Goal: Task Accomplishment & Management: Use online tool/utility

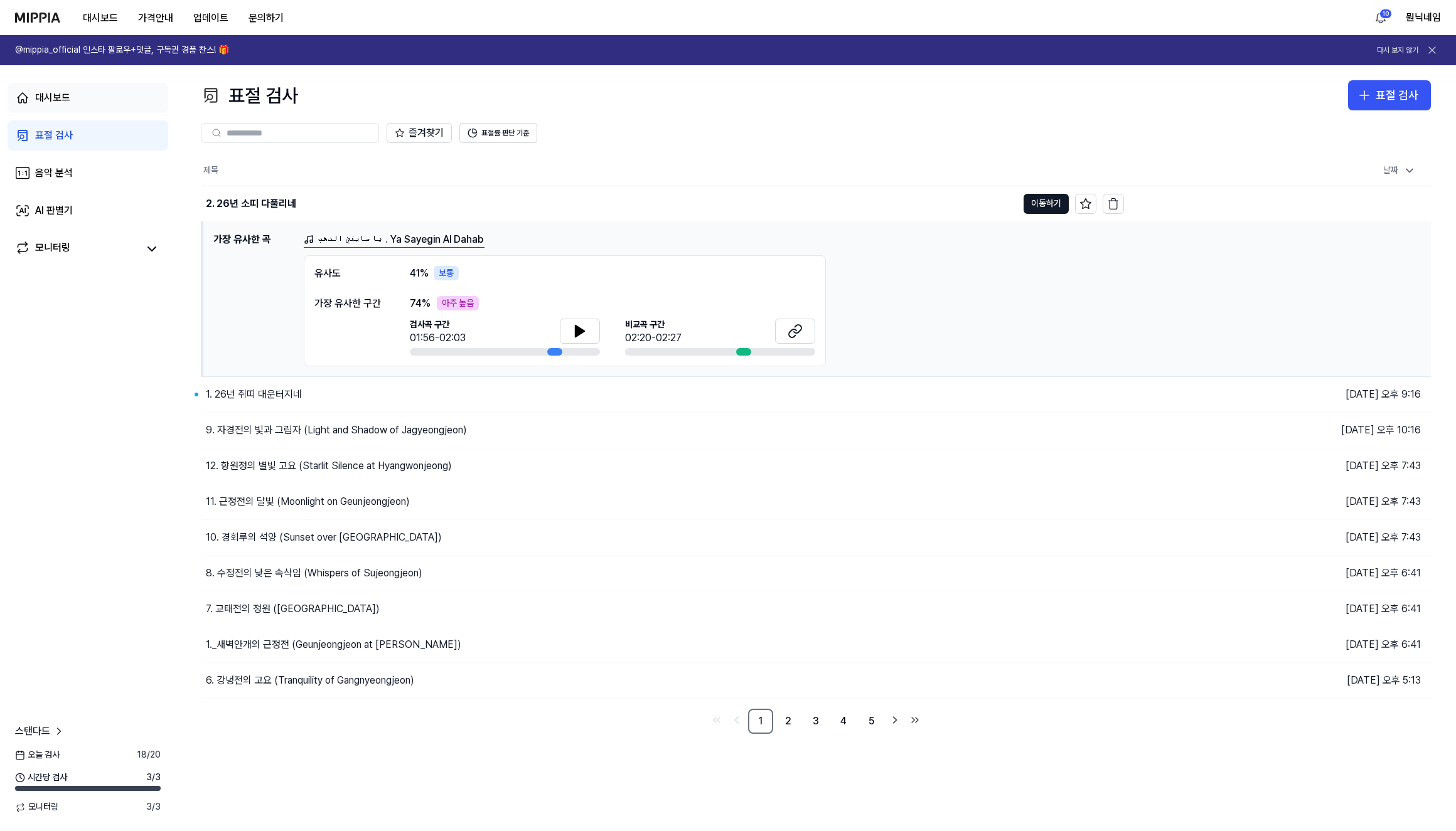
click at [55, 101] on div "대시보드" at bounding box center [53, 97] width 35 height 15
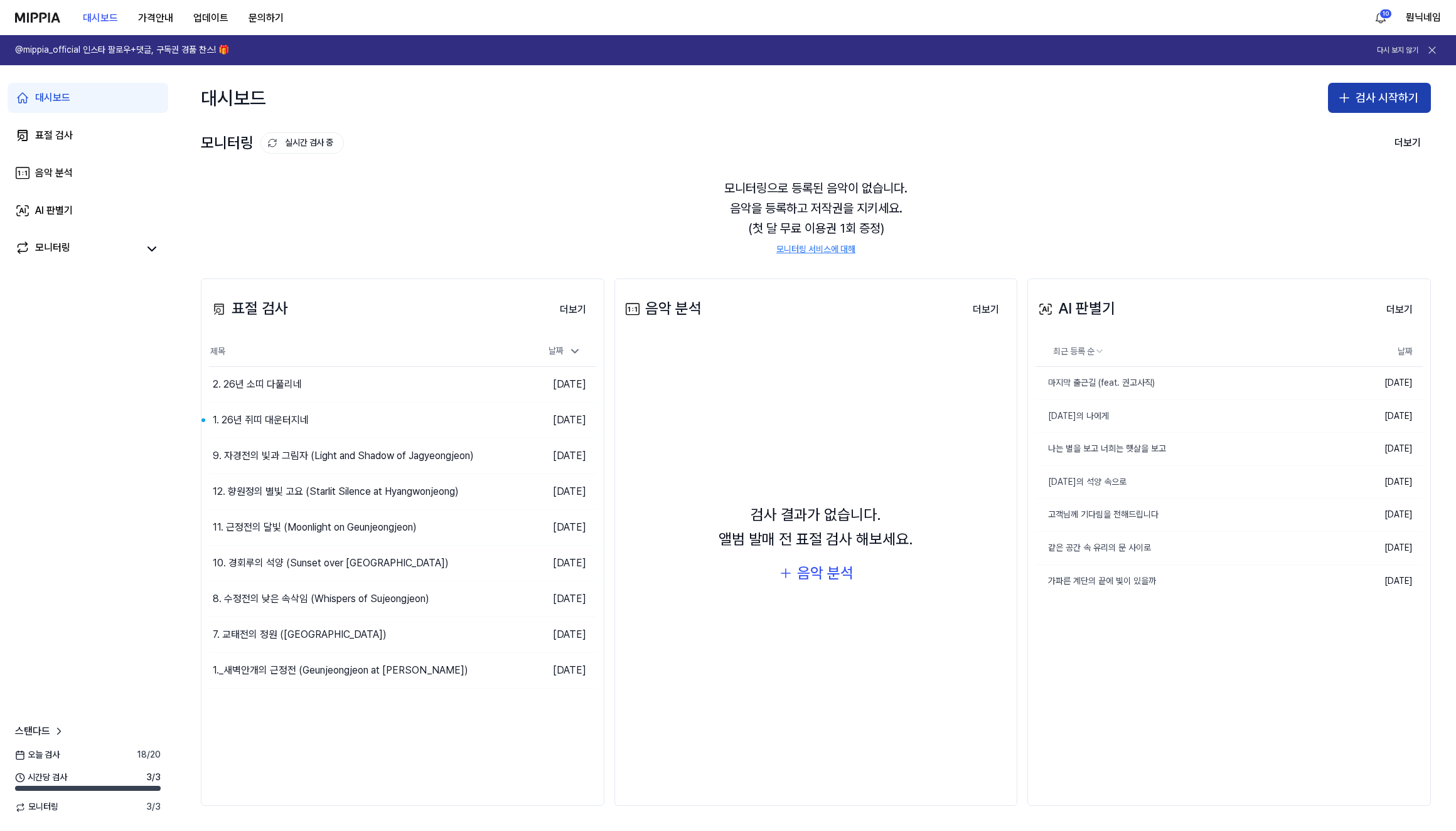
click at [1383, 97] on button "검사 시작하기" at bounding box center [1379, 98] width 103 height 30
click at [1330, 132] on div "표절 검사" at bounding box center [1329, 132] width 32 height 12
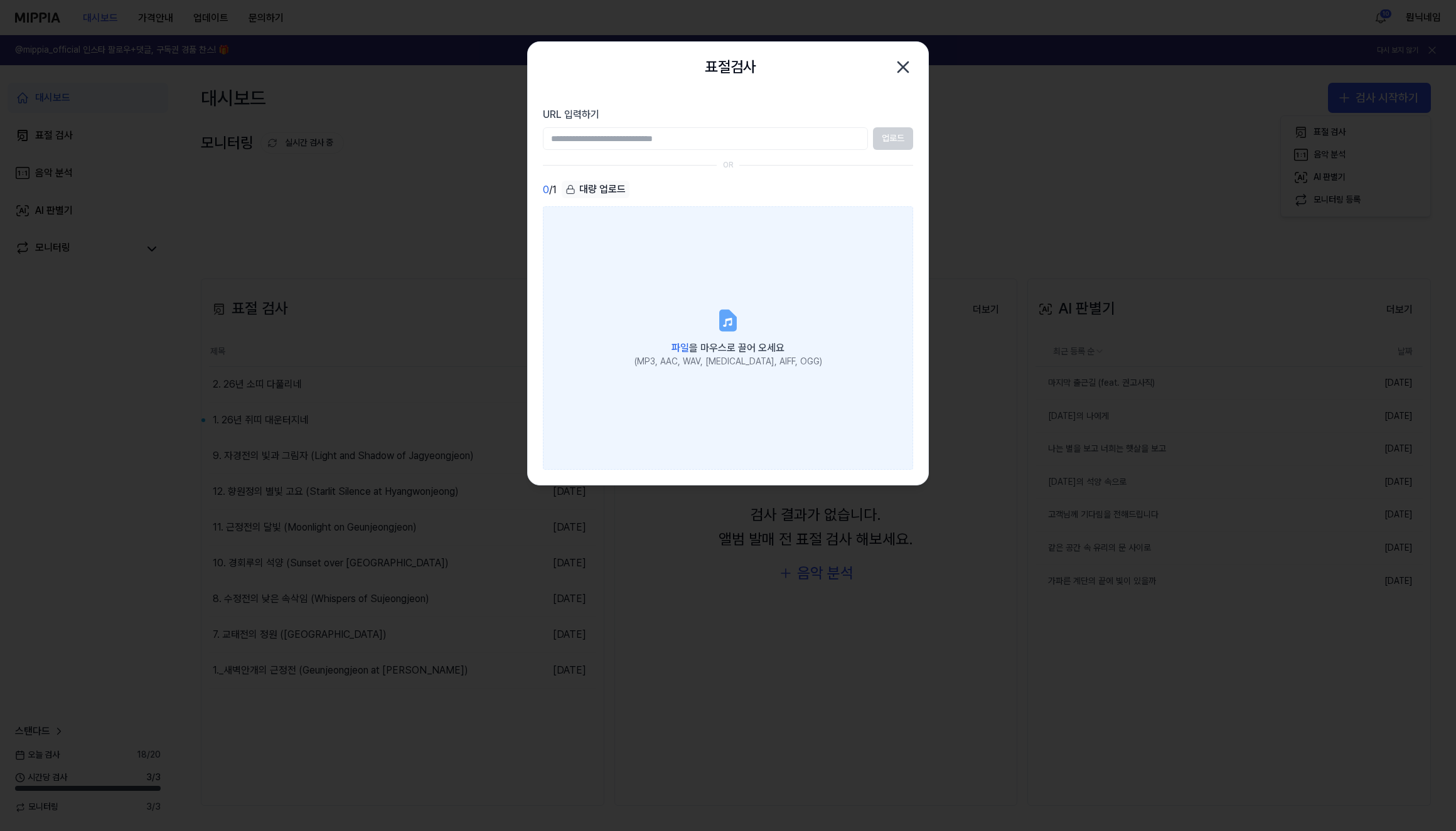
click at [748, 314] on label "파일 을 마우스로 끌어 오세요 (MP3, AAC, WAV, [MEDICAL_DATA], AIFF, OGG)" at bounding box center [728, 338] width 370 height 263
click at [0, 0] on input "파일 을 마우스로 끌어 오세요 (MP3, AAC, WAV, [MEDICAL_DATA], AIFF, OGG)" at bounding box center [0, 0] width 0 height 0
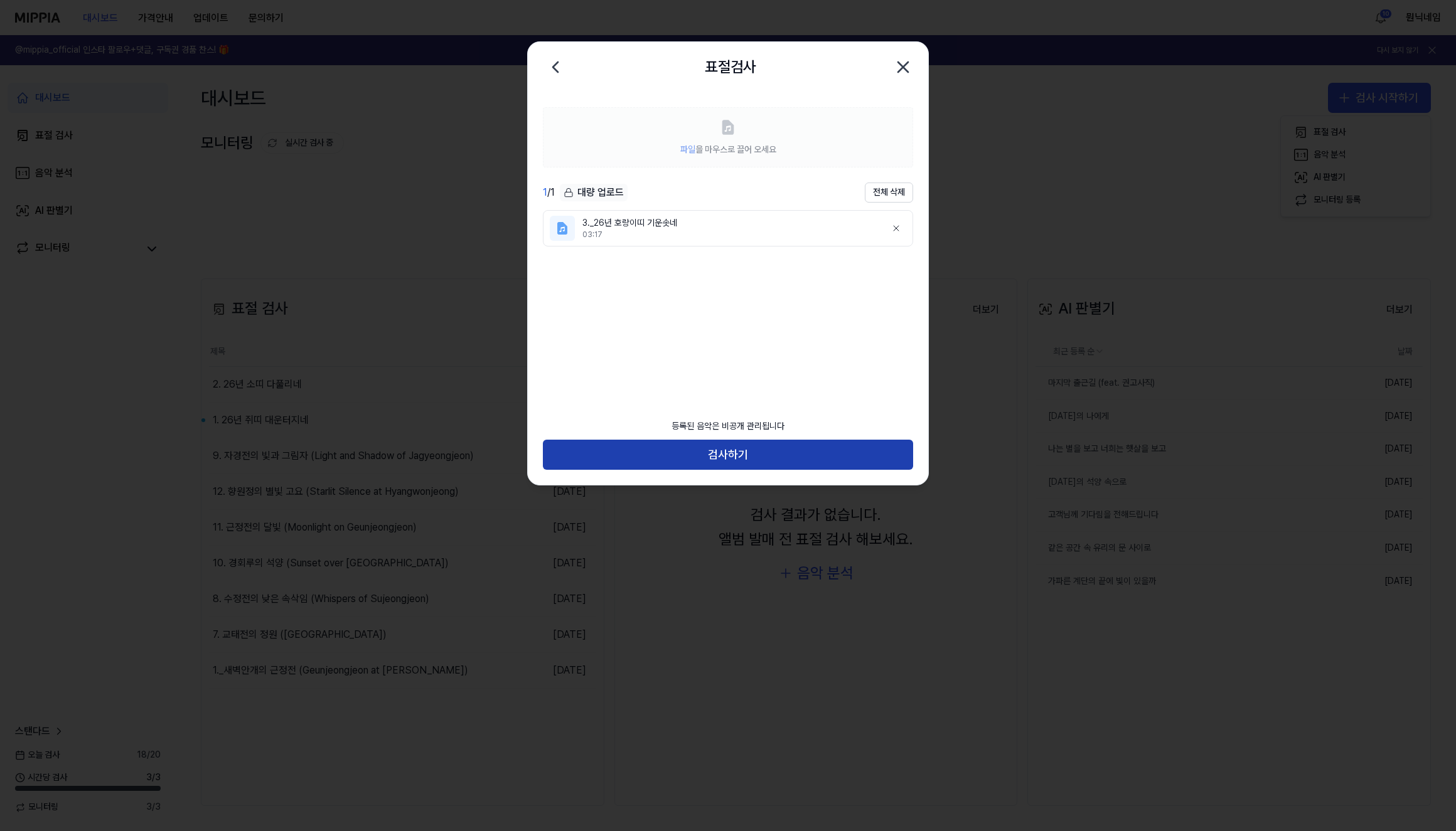
click at [812, 458] on button "검사하기" at bounding box center [728, 455] width 370 height 30
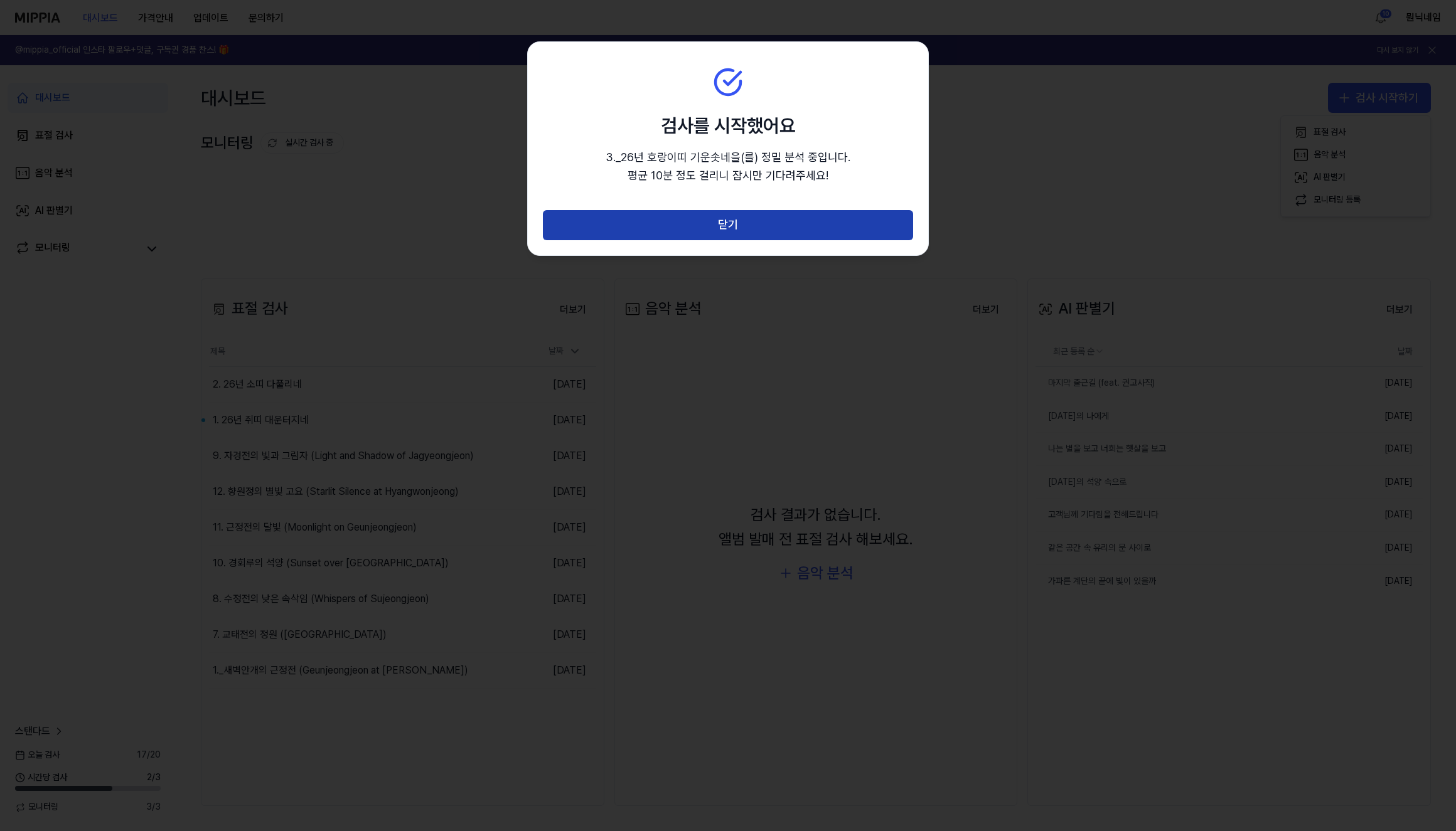
click at [776, 228] on button "닫기" at bounding box center [728, 225] width 370 height 30
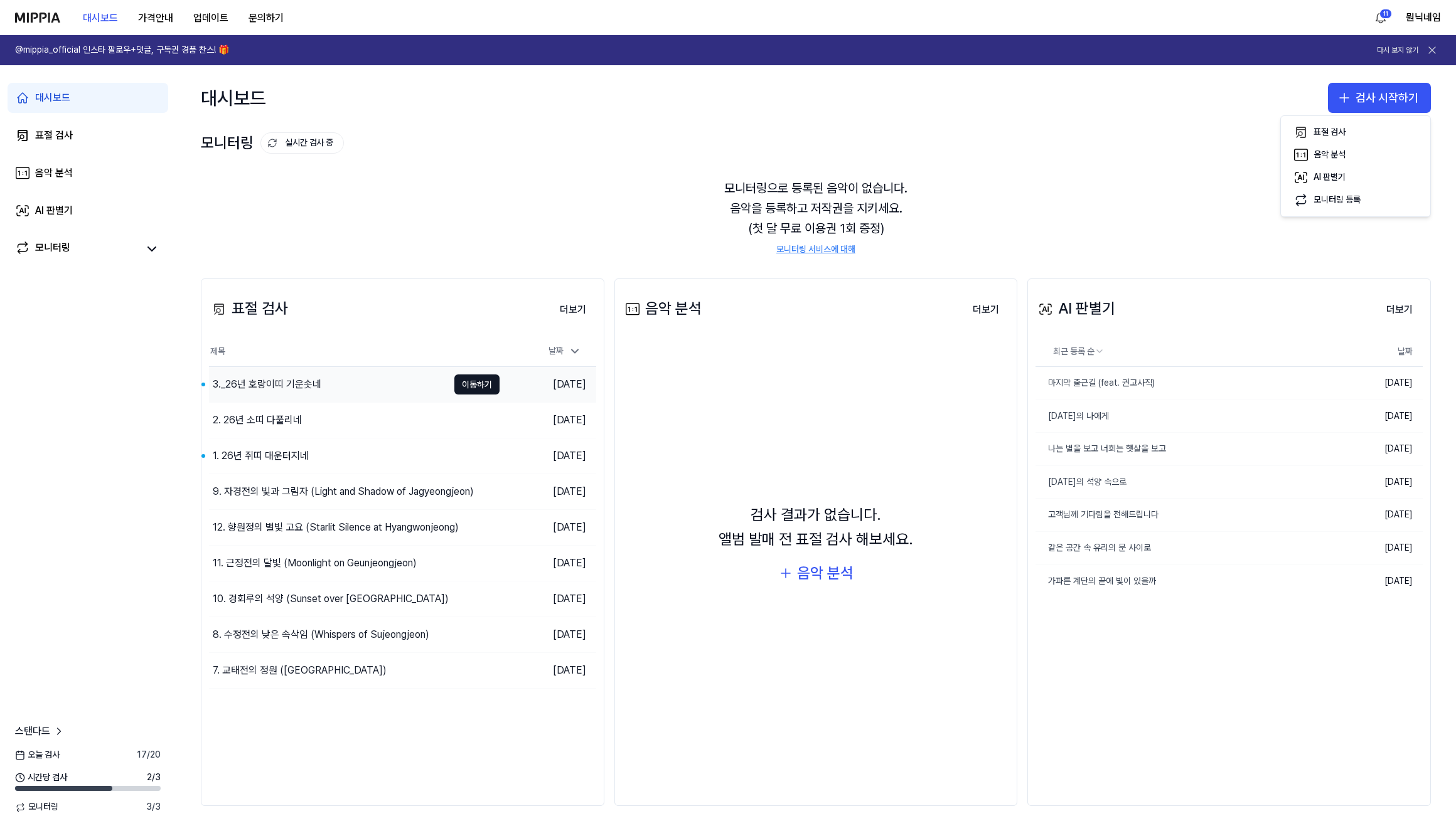
click at [349, 389] on div "3._26년 호랑이띠 기운솟네" at bounding box center [329, 384] width 239 height 35
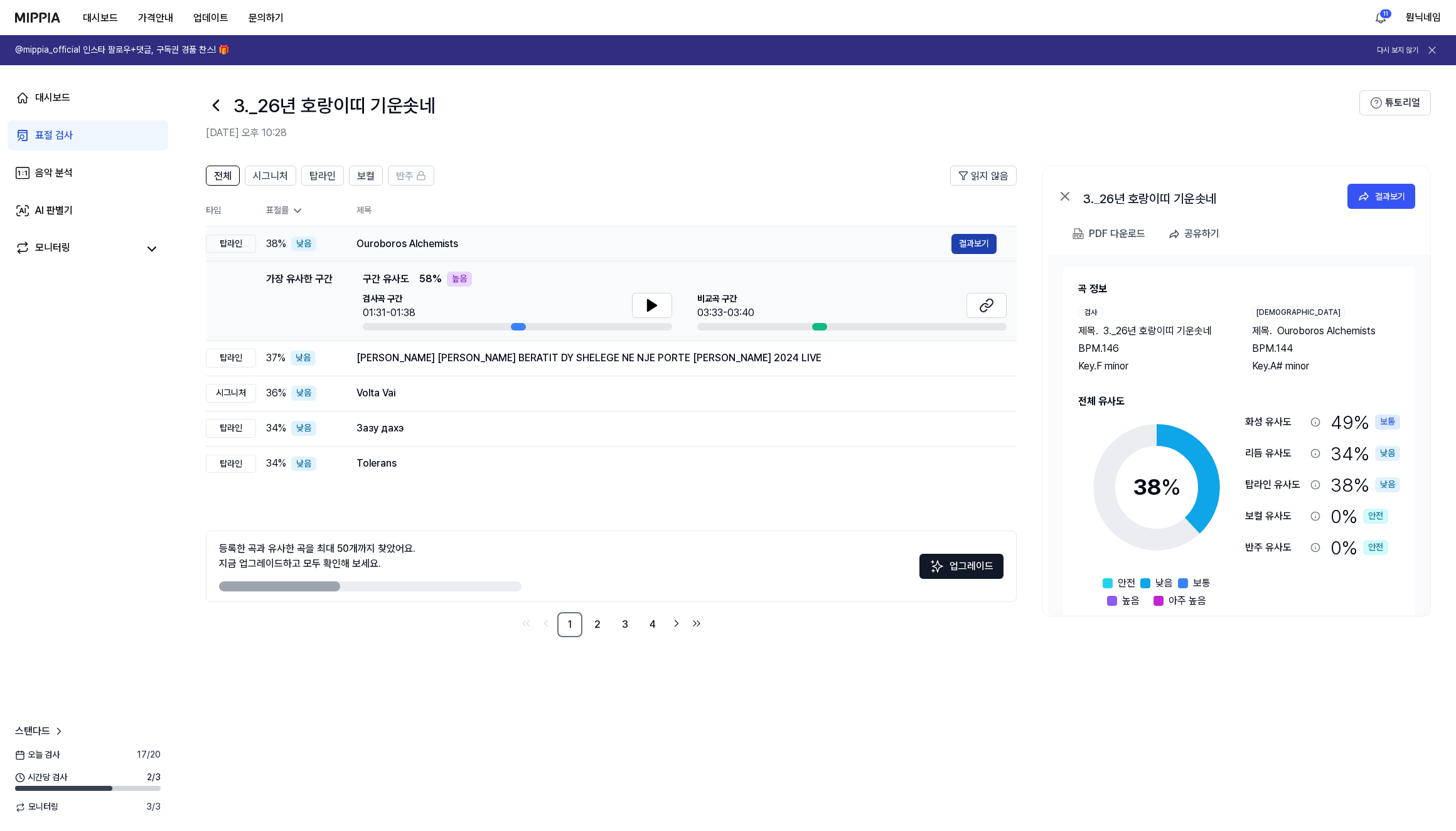
click at [982, 244] on button "결과보기" at bounding box center [974, 244] width 45 height 20
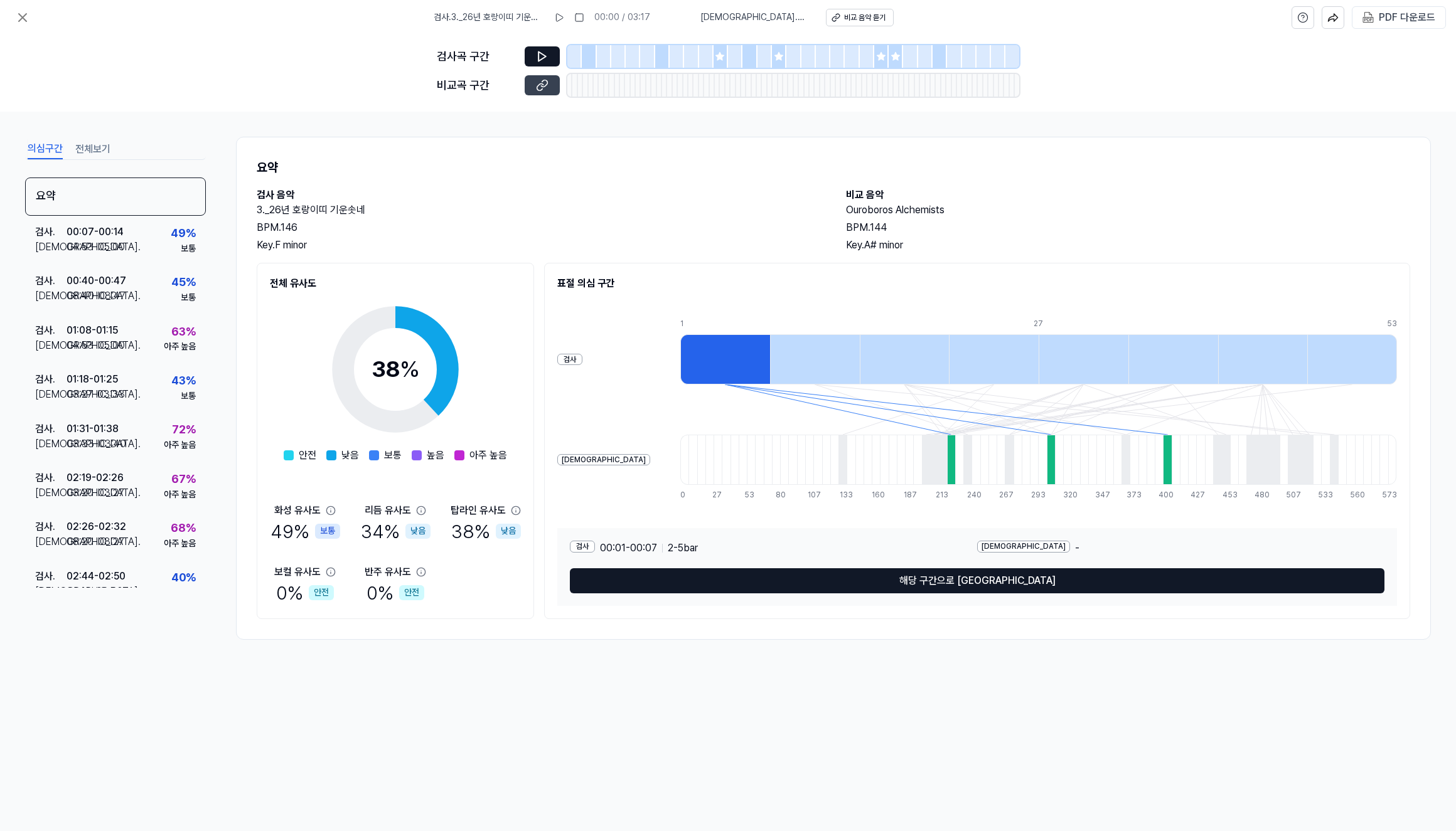
click at [534, 84] on button at bounding box center [542, 85] width 35 height 20
